Goal: Information Seeking & Learning: Find specific fact

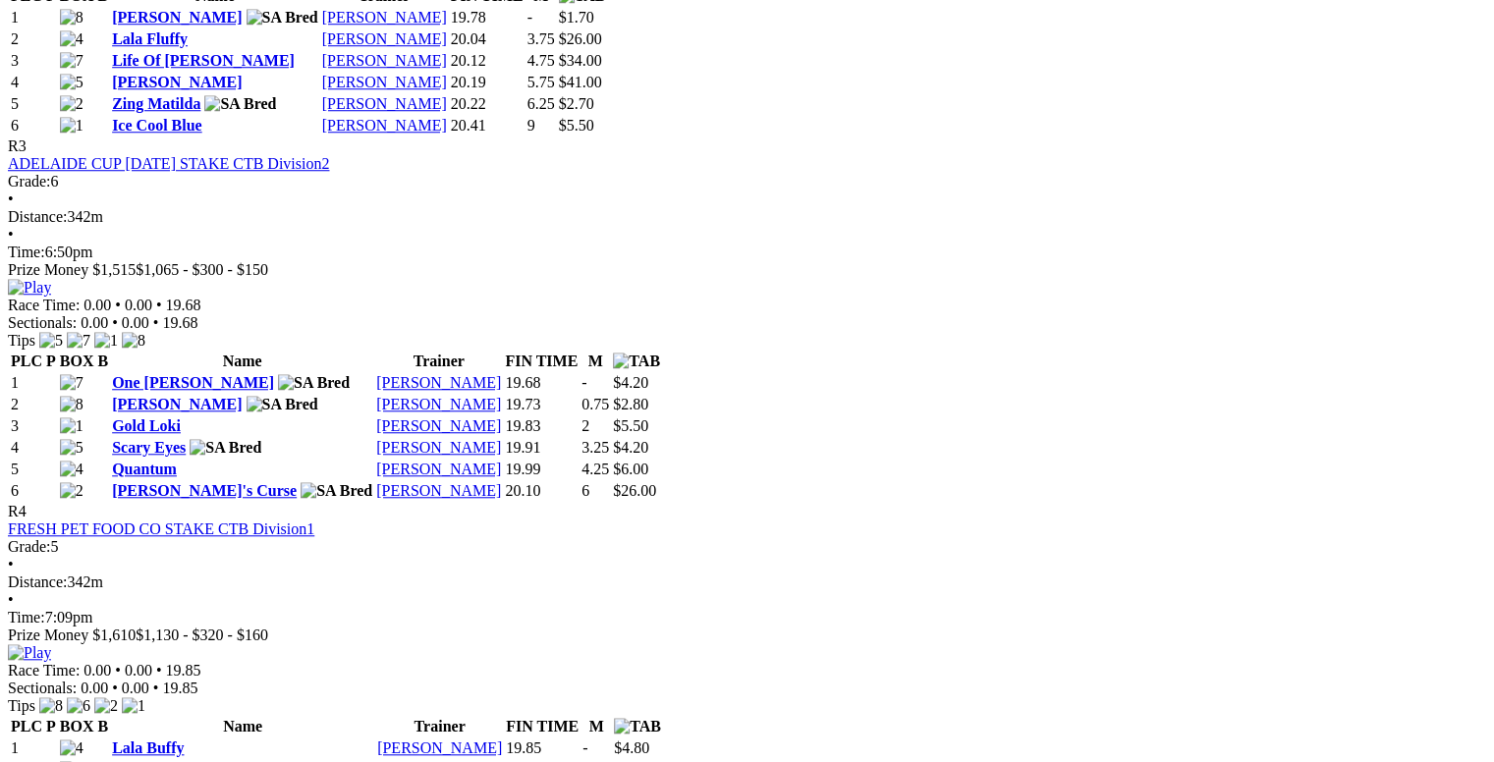
scroll to position [1670, 0]
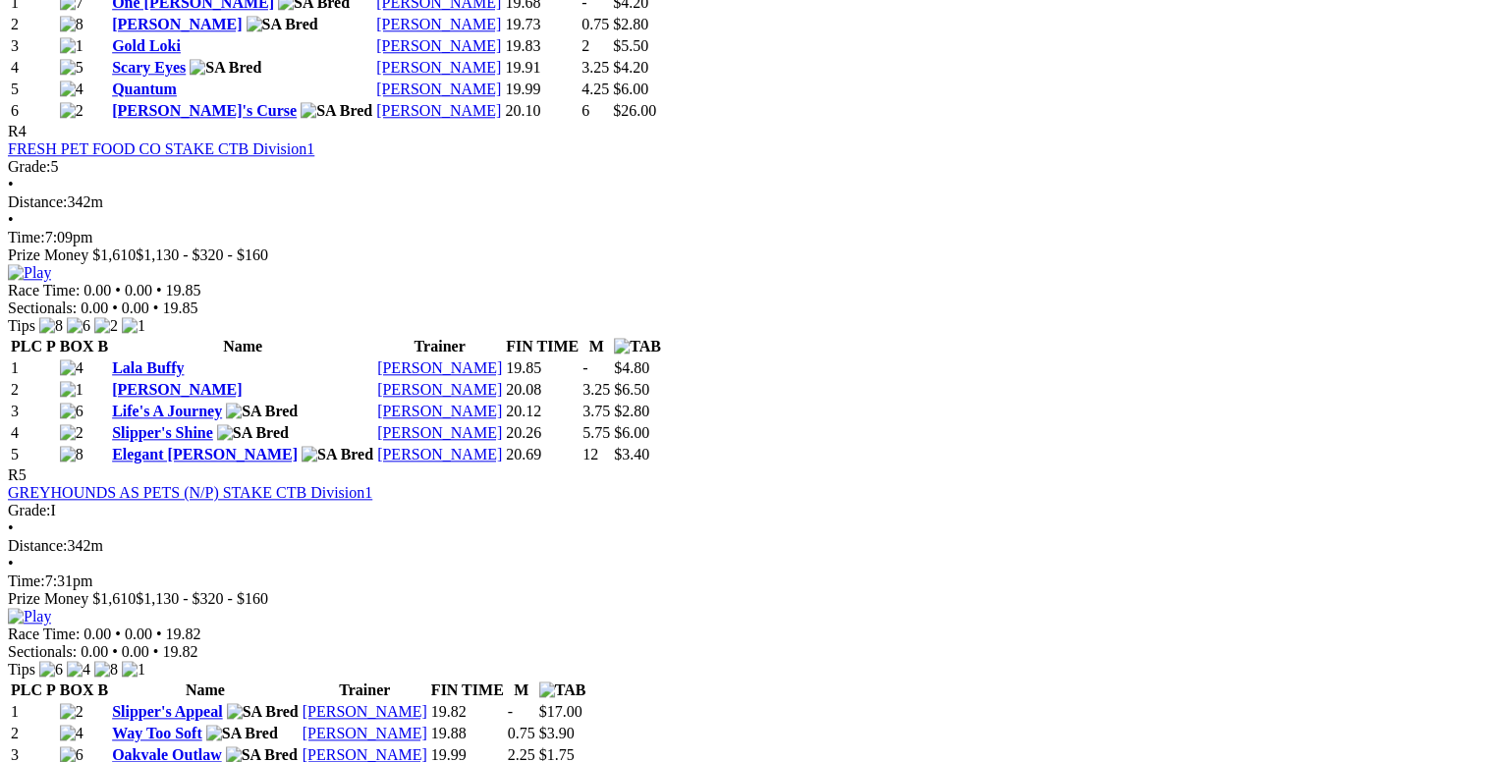
scroll to position [2455, 0]
